Goal: Check status: Check status

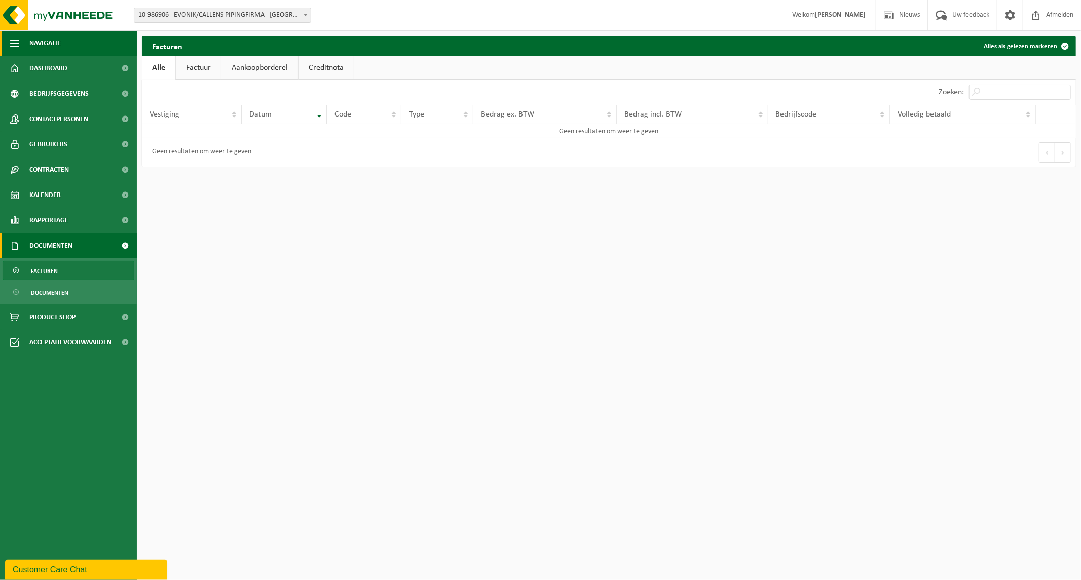
click at [30, 41] on span "Navigatie" at bounding box center [44, 42] width 31 height 25
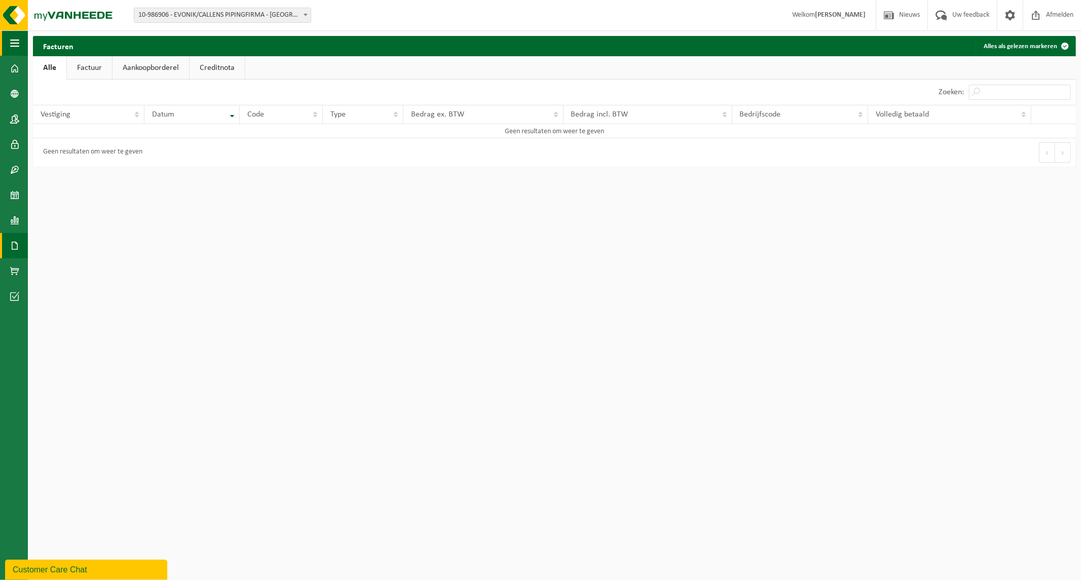
click at [15, 39] on span "button" at bounding box center [14, 42] width 9 height 25
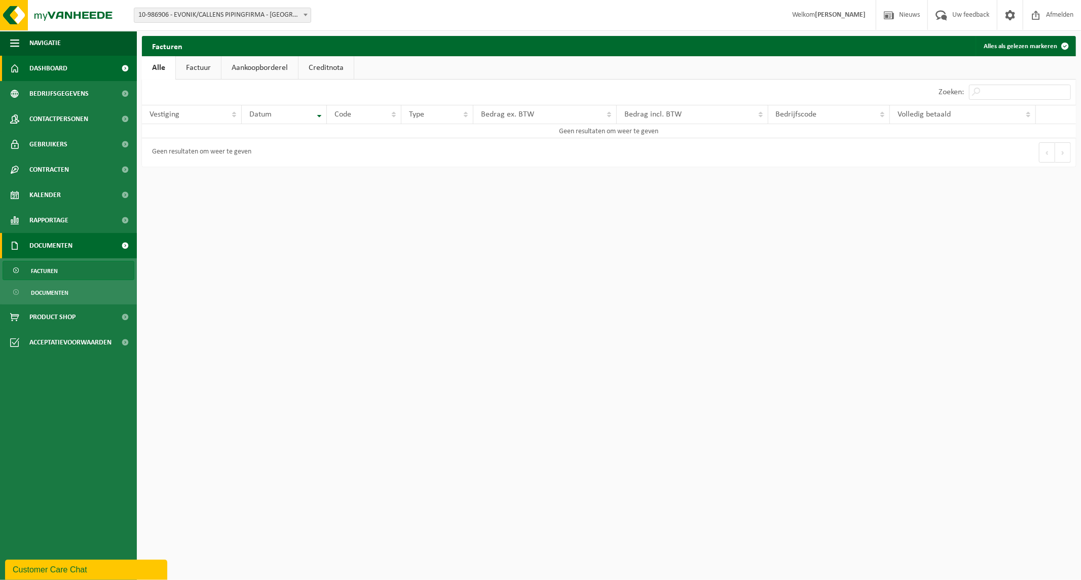
click at [123, 68] on span at bounding box center [125, 68] width 23 height 25
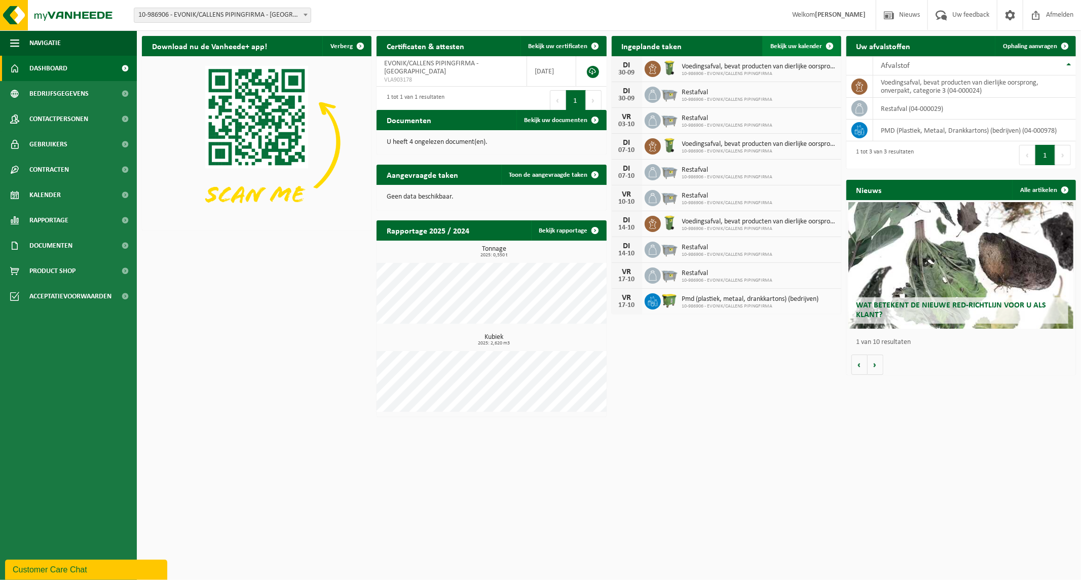
click at [817, 39] on link "Bekijk uw kalender" at bounding box center [801, 46] width 78 height 20
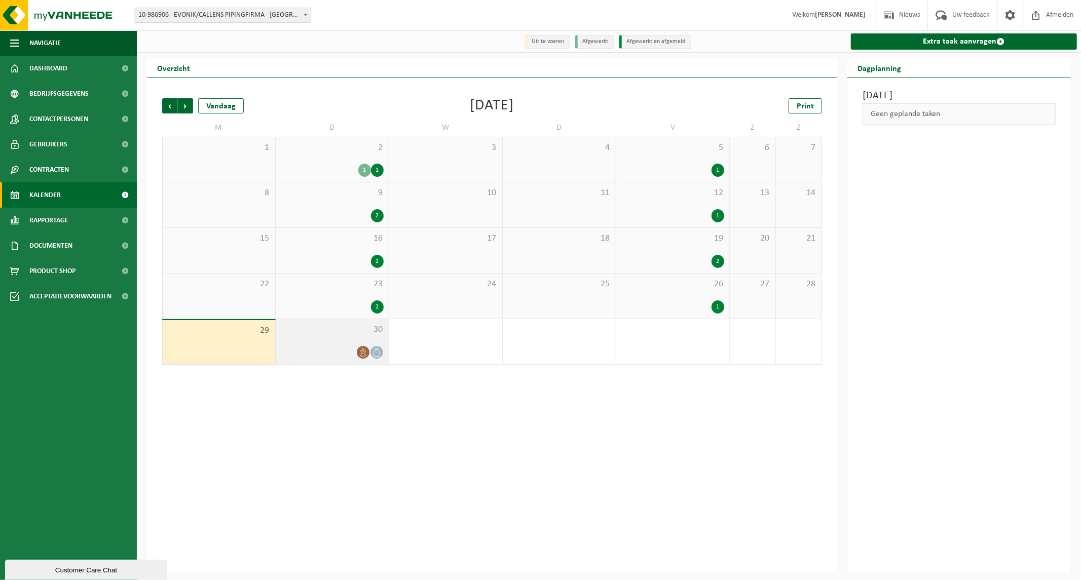
click at [312, 347] on div at bounding box center [332, 353] width 103 height 14
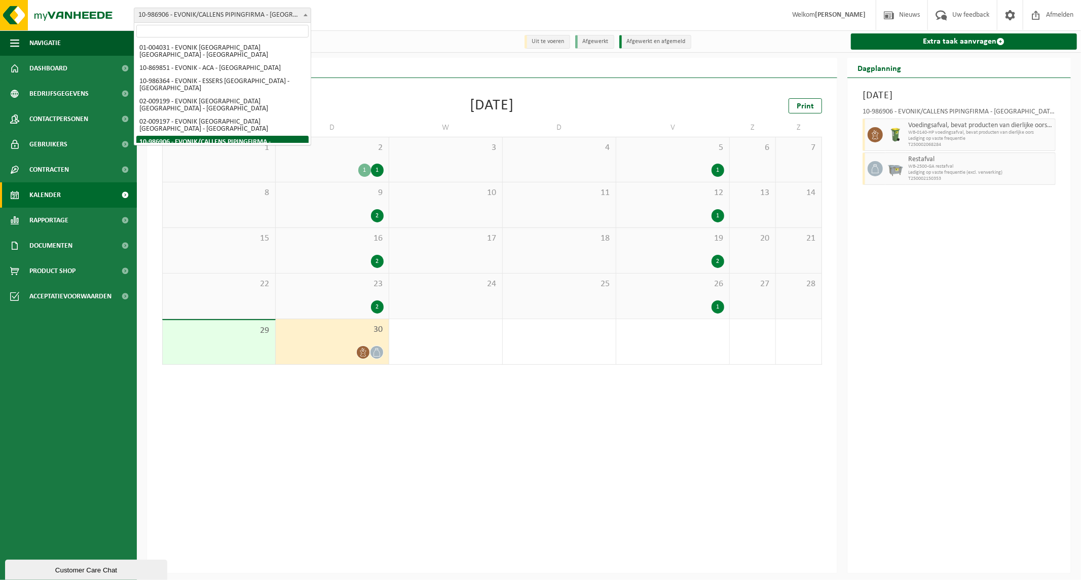
click at [303, 17] on span at bounding box center [305, 14] width 10 height 13
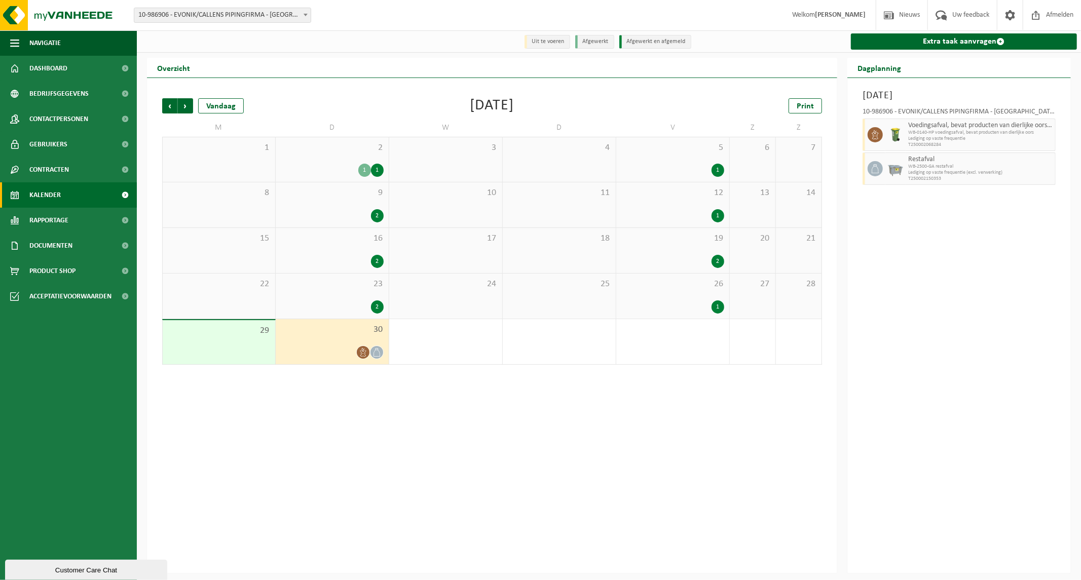
click at [355, 295] on div "23 2" at bounding box center [332, 296] width 113 height 45
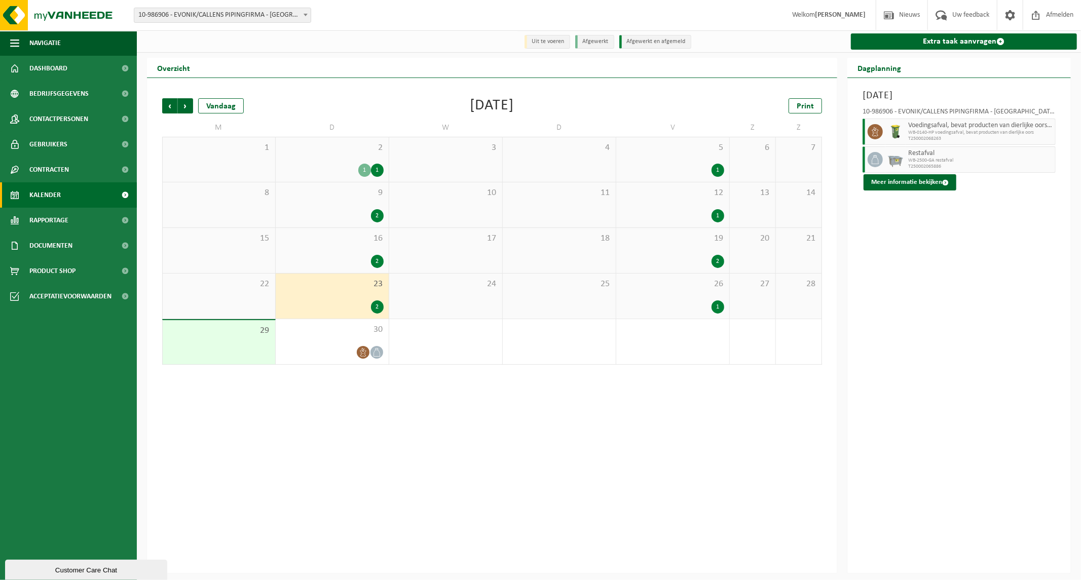
click at [677, 288] on span "26" at bounding box center [672, 284] width 103 height 11
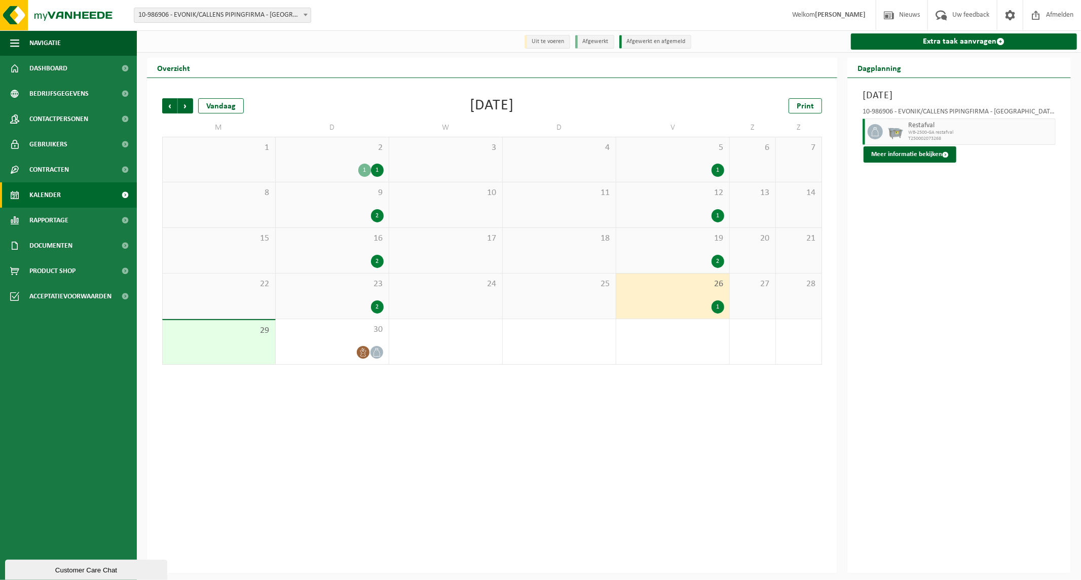
click at [330, 305] on div "2" at bounding box center [332, 306] width 103 height 13
